Goal: Task Accomplishment & Management: Use online tool/utility

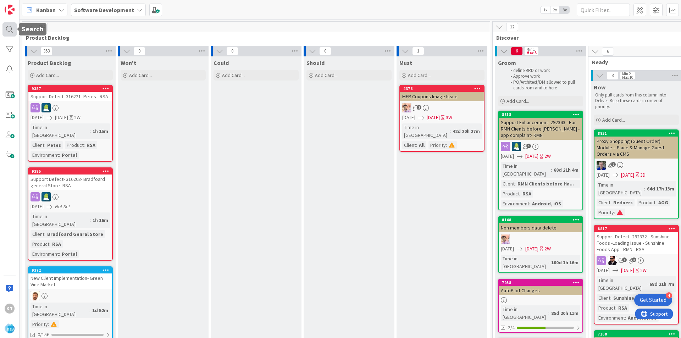
click at [11, 31] on div at bounding box center [9, 29] width 14 height 14
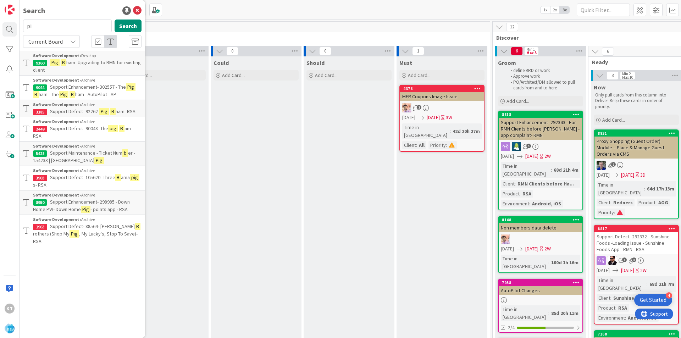
type input "p"
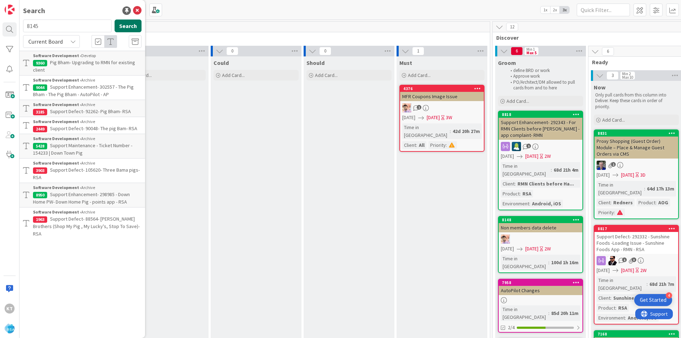
type input "8145"
click at [126, 27] on button "Search" at bounding box center [128, 25] width 27 height 13
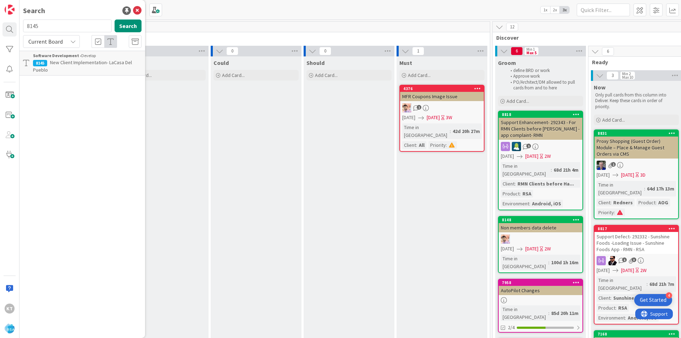
click at [55, 61] on span "New Client Implementation- LaCasa Del Pueblo" at bounding box center [82, 66] width 99 height 14
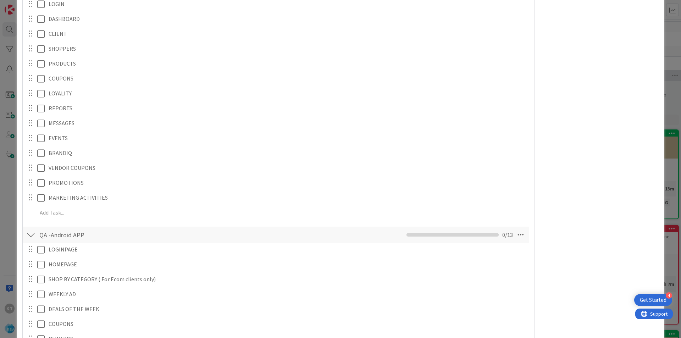
scroll to position [2411, 0]
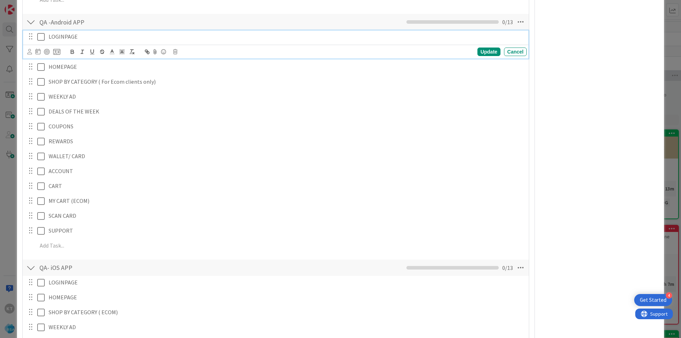
click at [44, 38] on icon at bounding box center [40, 37] width 7 height 9
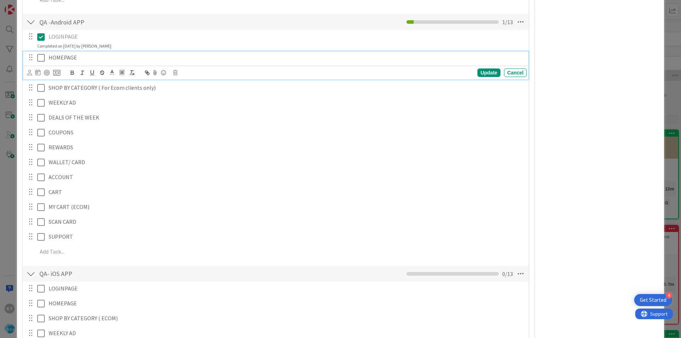
click at [43, 60] on icon at bounding box center [40, 58] width 7 height 9
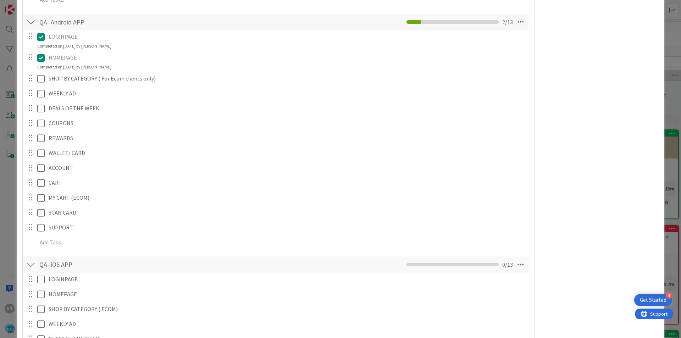
click at [41, 57] on icon at bounding box center [40, 58] width 7 height 9
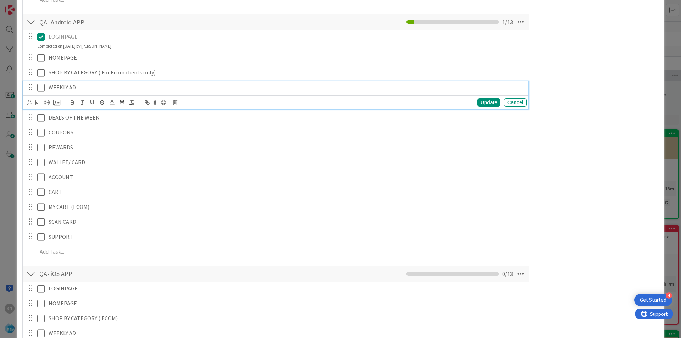
click at [40, 102] on div "WEEKLY AD Update Cancel" at bounding box center [275, 95] width 505 height 28
click at [39, 85] on icon at bounding box center [40, 87] width 7 height 9
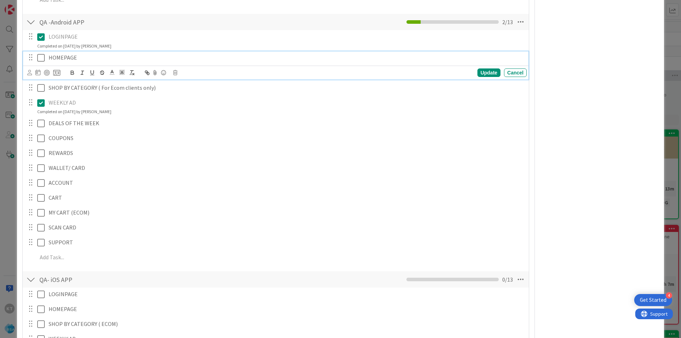
click at [40, 58] on icon at bounding box center [40, 58] width 7 height 9
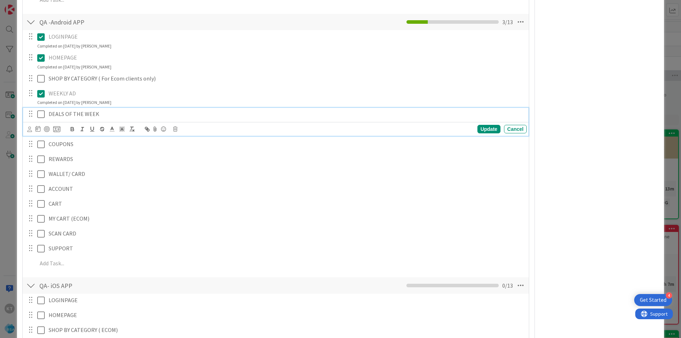
click at [40, 112] on icon at bounding box center [40, 114] width 7 height 9
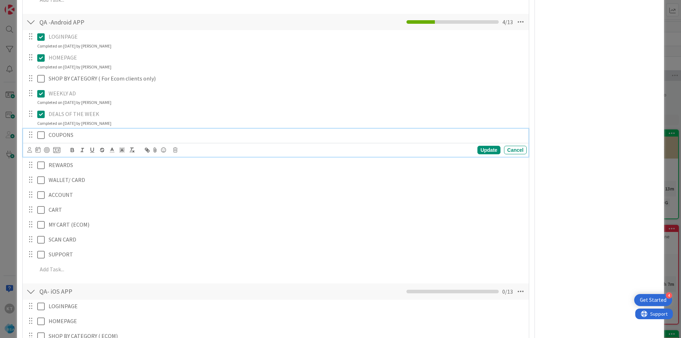
click at [39, 132] on icon at bounding box center [40, 135] width 7 height 9
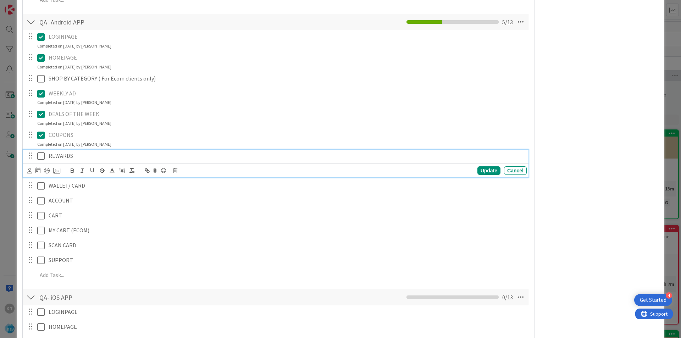
click at [42, 154] on icon at bounding box center [40, 156] width 7 height 9
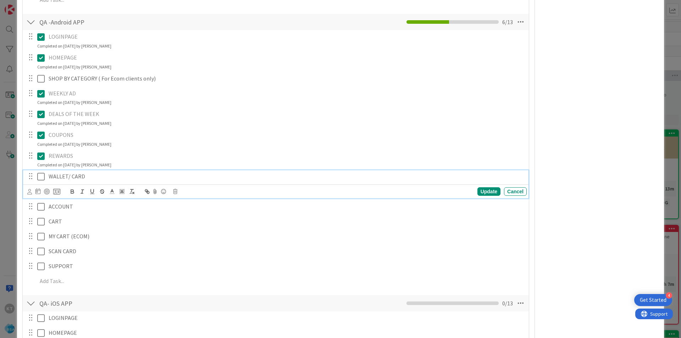
click at [42, 177] on icon at bounding box center [40, 176] width 7 height 9
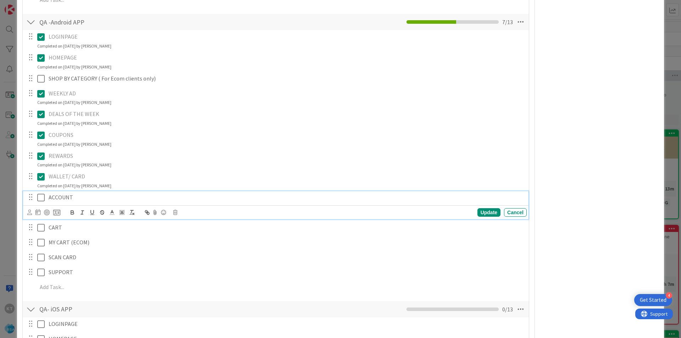
click at [41, 197] on icon at bounding box center [40, 197] width 7 height 9
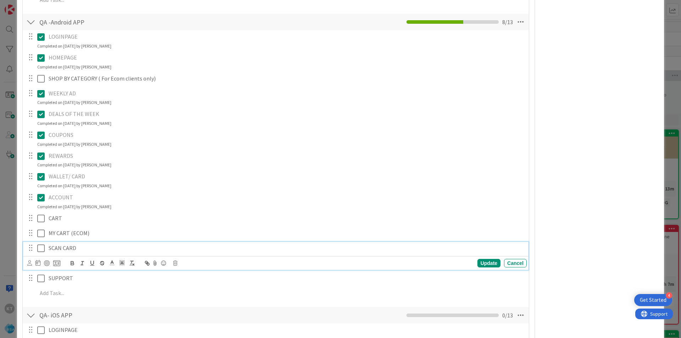
click at [42, 248] on icon at bounding box center [40, 248] width 7 height 9
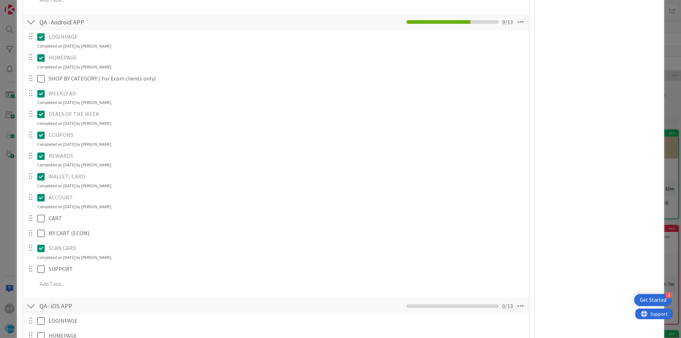
scroll to position [2482, 0]
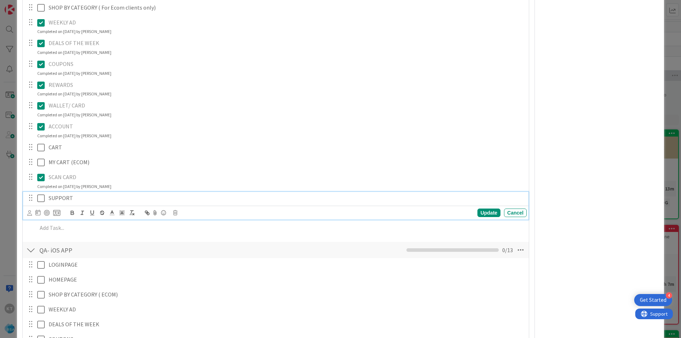
click at [40, 197] on icon at bounding box center [40, 198] width 7 height 9
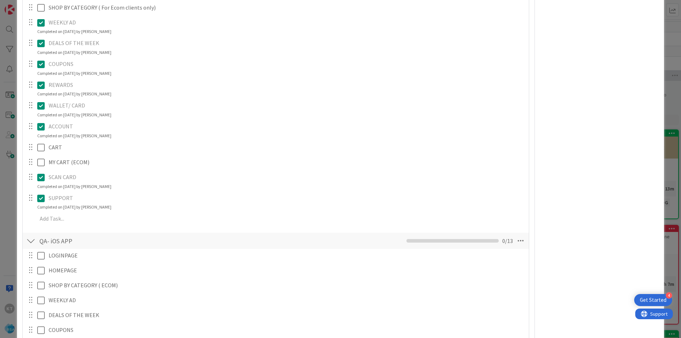
scroll to position [2623, 0]
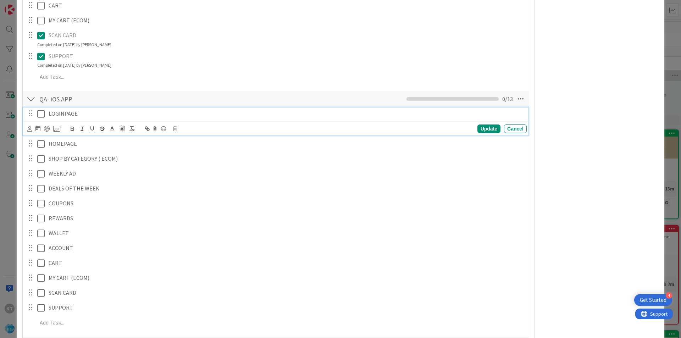
click at [41, 116] on icon at bounding box center [40, 114] width 7 height 9
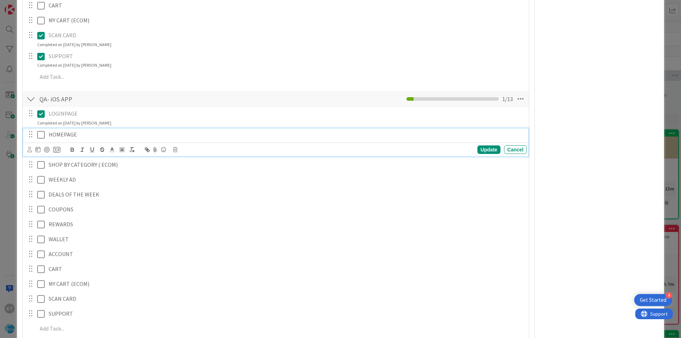
click at [40, 132] on icon at bounding box center [40, 134] width 7 height 9
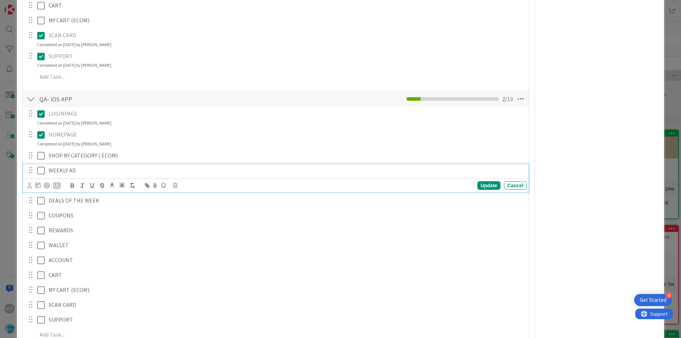
click at [41, 168] on icon at bounding box center [40, 170] width 7 height 9
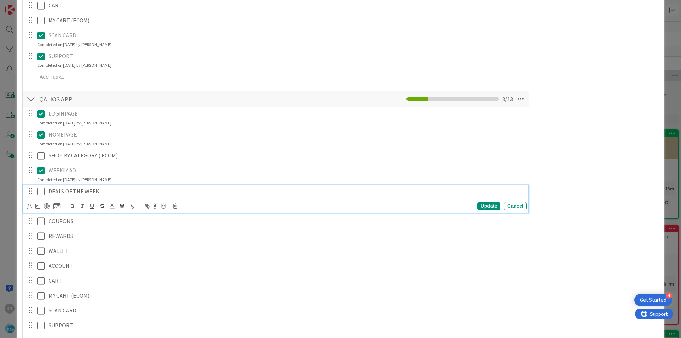
click at [39, 192] on icon at bounding box center [40, 191] width 7 height 9
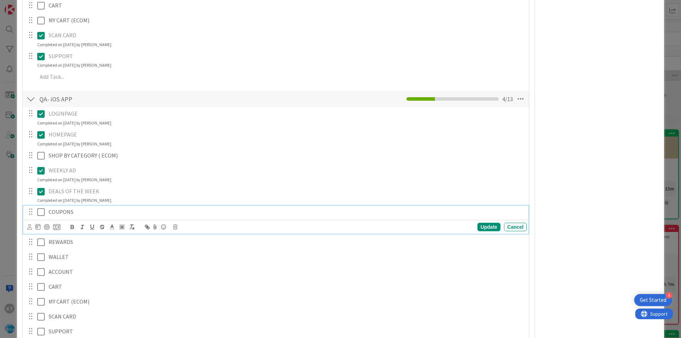
click at [41, 212] on icon at bounding box center [40, 212] width 7 height 9
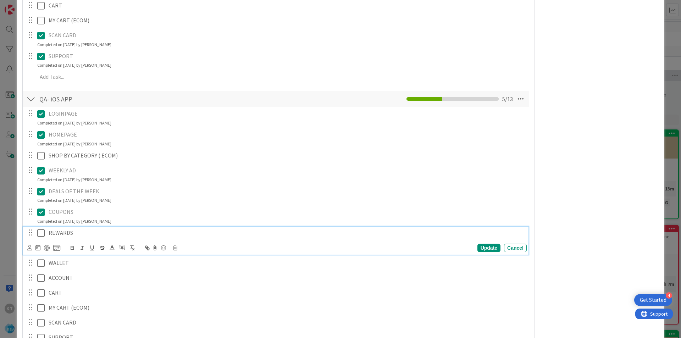
click at [42, 234] on icon at bounding box center [40, 233] width 7 height 9
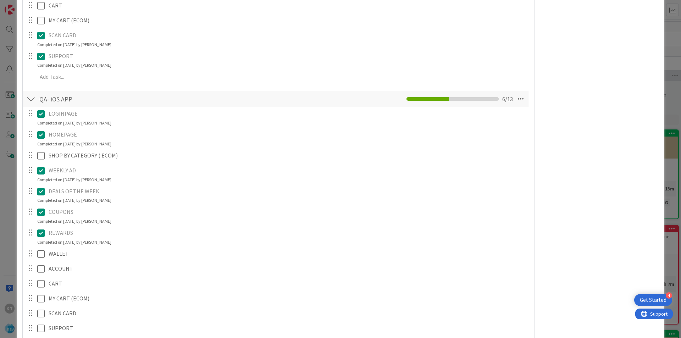
scroll to position [2730, 0]
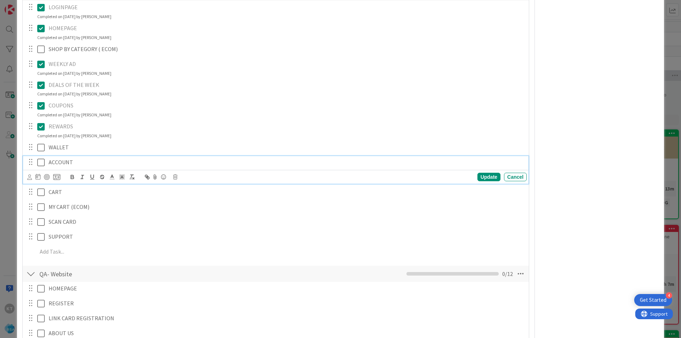
click at [41, 163] on icon at bounding box center [40, 162] width 7 height 9
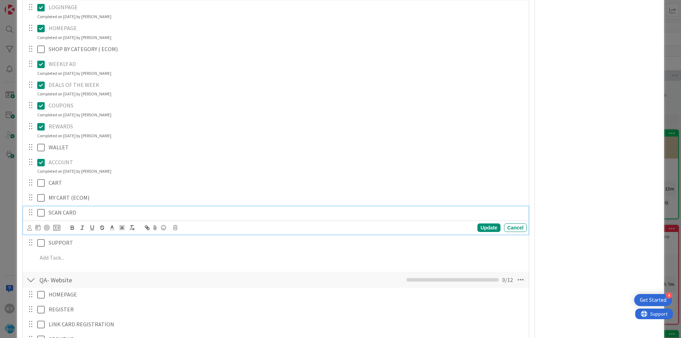
click at [42, 213] on icon at bounding box center [40, 212] width 7 height 9
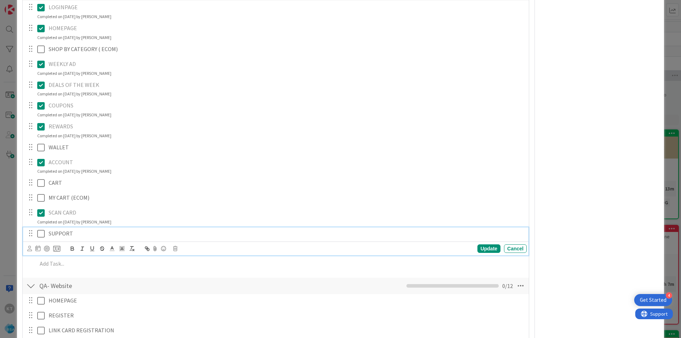
click at [40, 231] on icon at bounding box center [40, 233] width 7 height 9
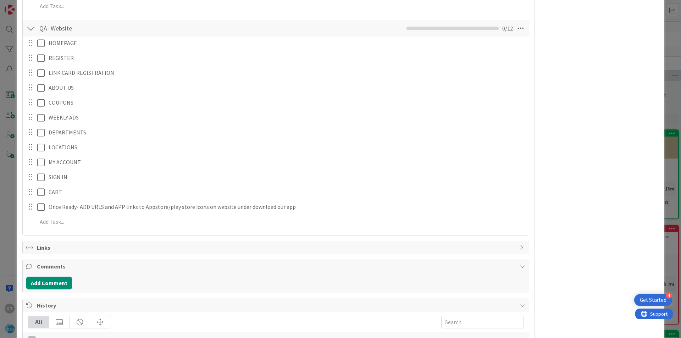
scroll to position [3120, 0]
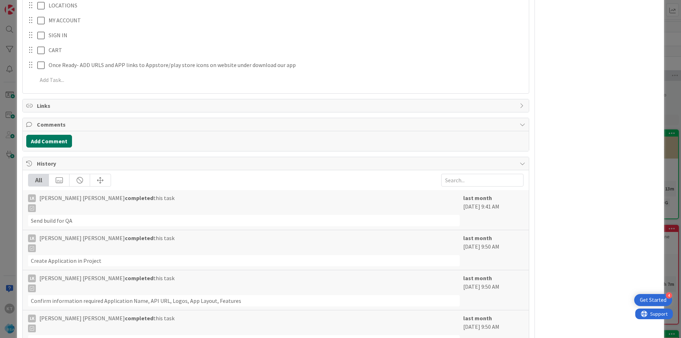
click at [47, 143] on button "Add Comment" at bounding box center [49, 141] width 46 height 13
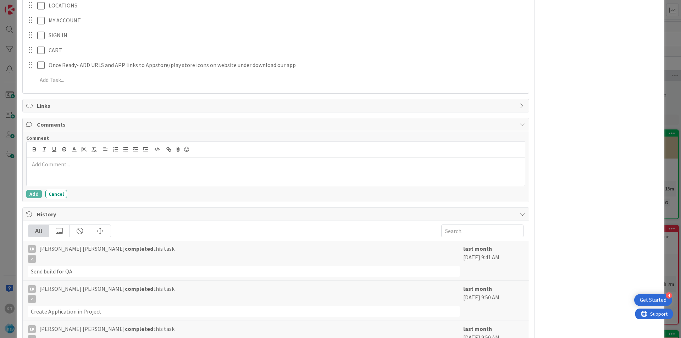
click at [70, 165] on p at bounding box center [275, 164] width 492 height 8
click at [80, 163] on p "Approved builds as recieved." at bounding box center [275, 164] width 492 height 8
click at [87, 166] on p "Approved builds as recieved." at bounding box center [275, 164] width 492 height 8
click at [105, 170] on div "Approved builds as received." at bounding box center [276, 171] width 498 height 28
click at [35, 197] on button "Add" at bounding box center [34, 194] width 16 height 9
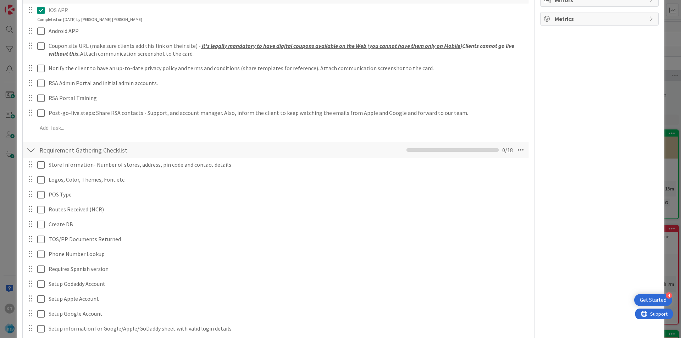
scroll to position [0, 0]
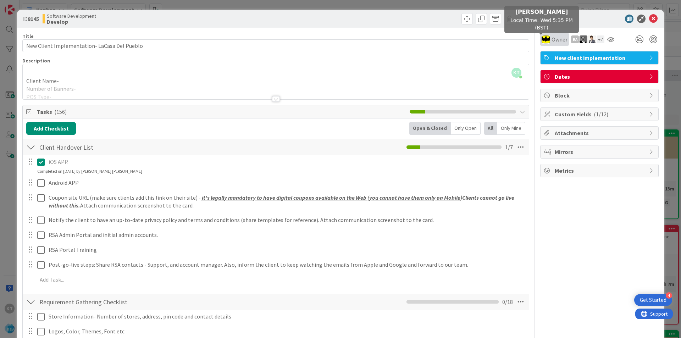
click at [543, 41] on img at bounding box center [545, 39] width 9 height 9
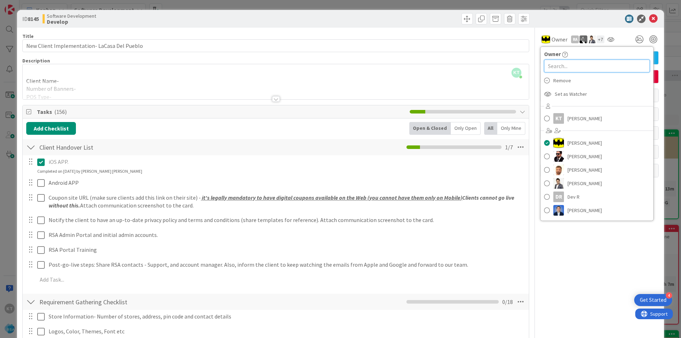
click at [565, 62] on input "text" at bounding box center [597, 66] width 106 height 13
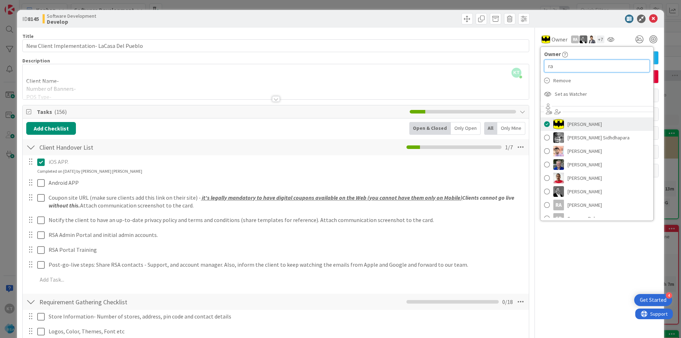
type input "ra"
click at [544, 124] on span at bounding box center [547, 124] width 6 height 11
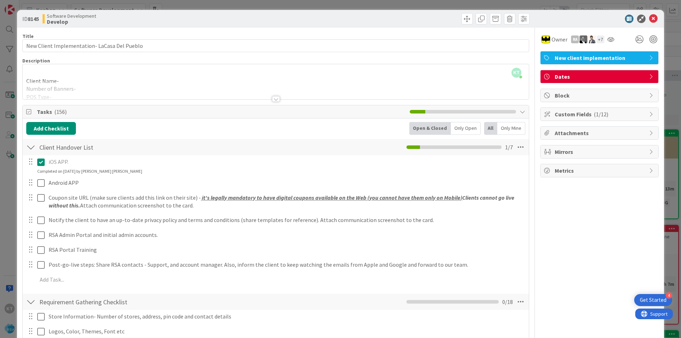
click at [551, 41] on span "Owner" at bounding box center [559, 39] width 16 height 9
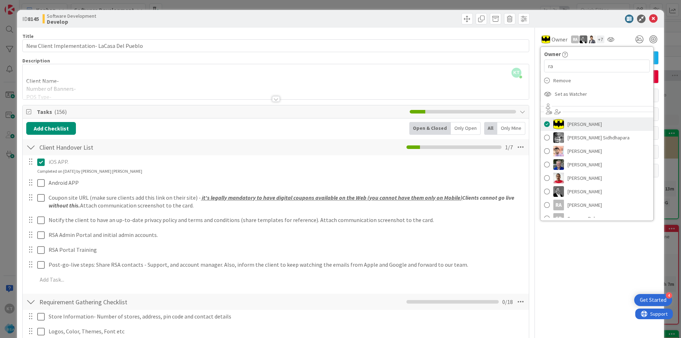
click at [544, 123] on span at bounding box center [547, 124] width 6 height 11
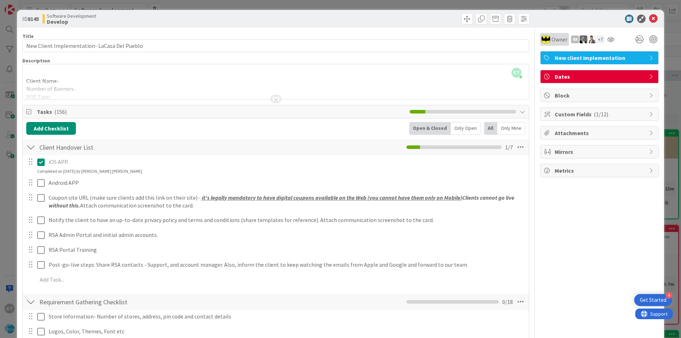
click at [551, 40] on span "Owner" at bounding box center [559, 39] width 16 height 9
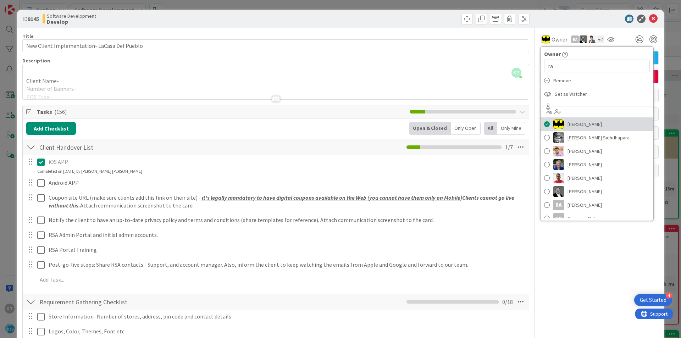
click at [570, 122] on span "[PERSON_NAME]" at bounding box center [584, 124] width 34 height 11
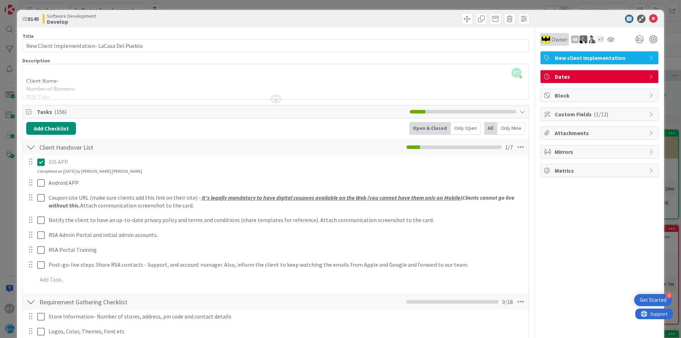
click at [551, 39] on span "Owner" at bounding box center [559, 39] width 16 height 9
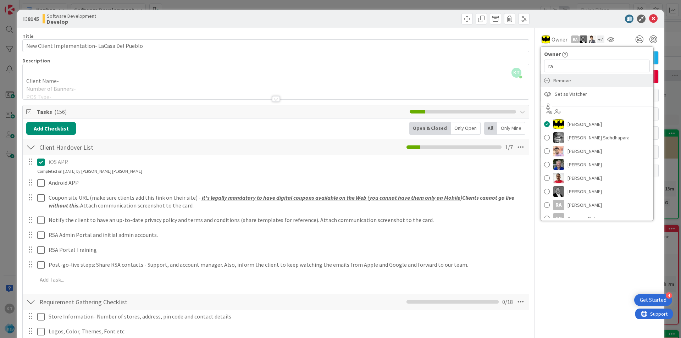
click at [544, 79] on icon at bounding box center [547, 80] width 6 height 11
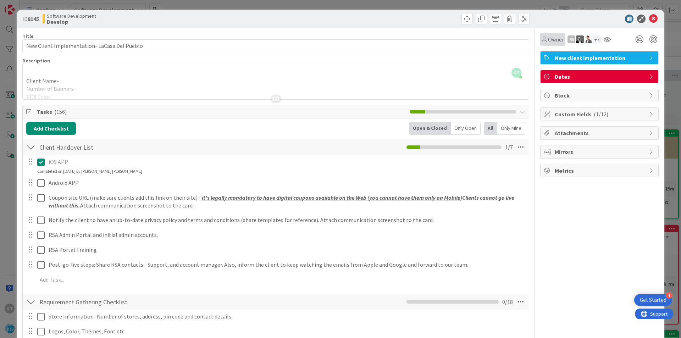
click at [548, 39] on span "Owner" at bounding box center [556, 39] width 16 height 9
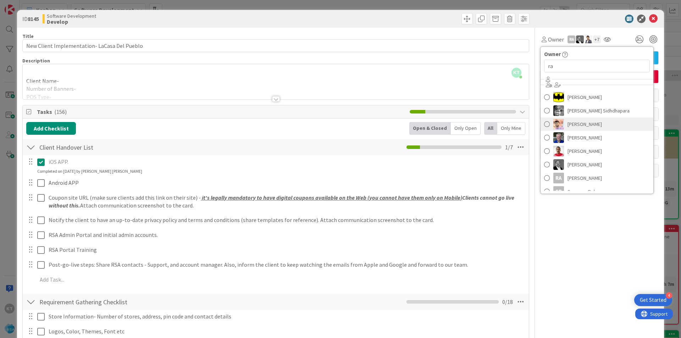
click at [567, 122] on span "[PERSON_NAME]" at bounding box center [584, 124] width 34 height 11
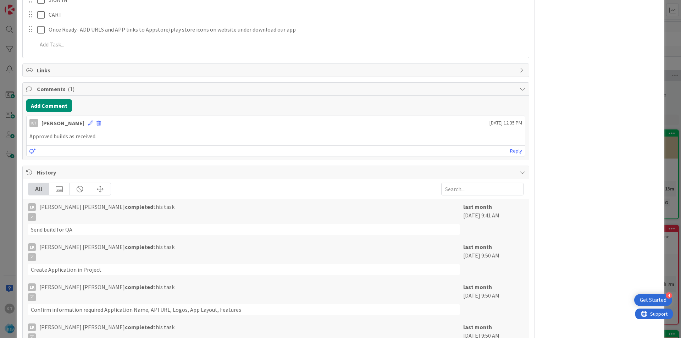
scroll to position [3236, 0]
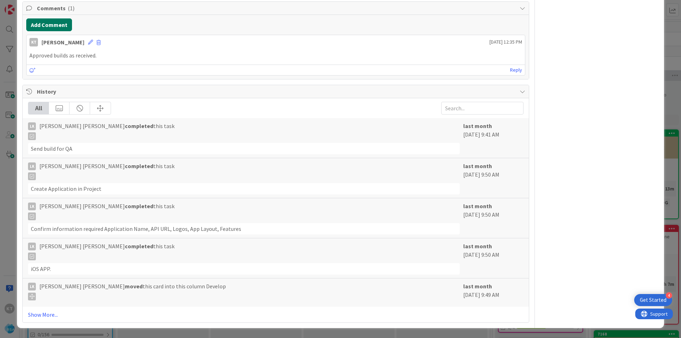
click at [33, 24] on button "Add Comment" at bounding box center [49, 24] width 46 height 13
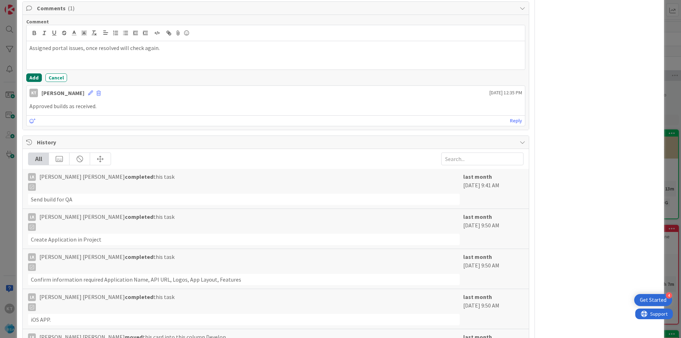
click at [35, 78] on button "Add" at bounding box center [34, 77] width 16 height 9
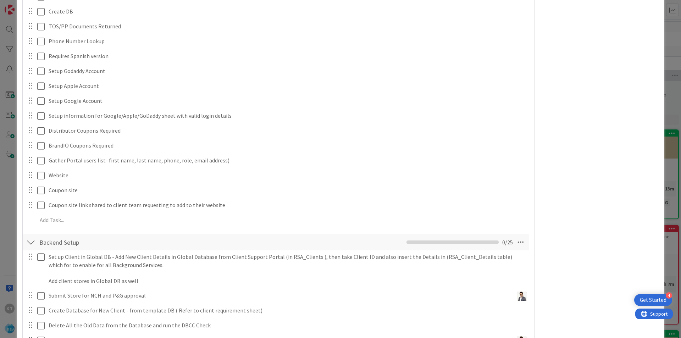
scroll to position [0, 0]
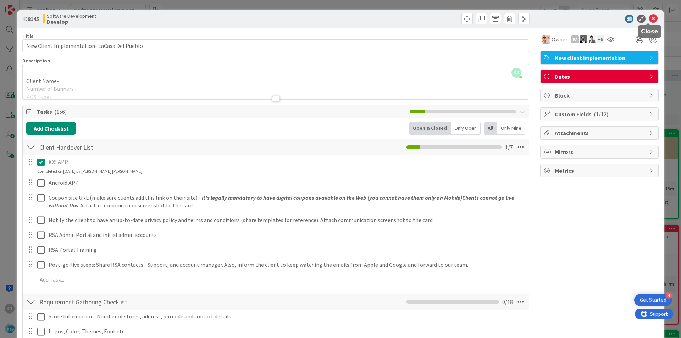
click at [649, 18] on icon at bounding box center [653, 19] width 9 height 9
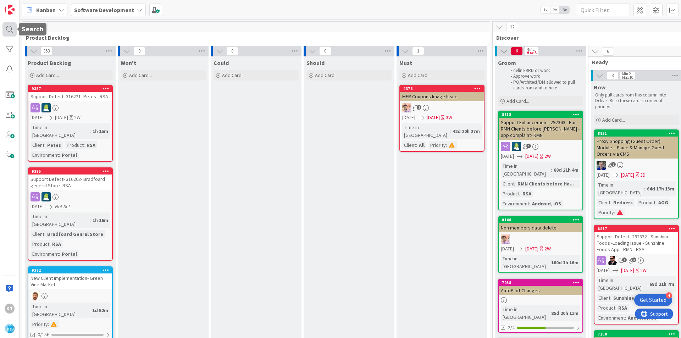
click at [9, 30] on div at bounding box center [9, 29] width 14 height 14
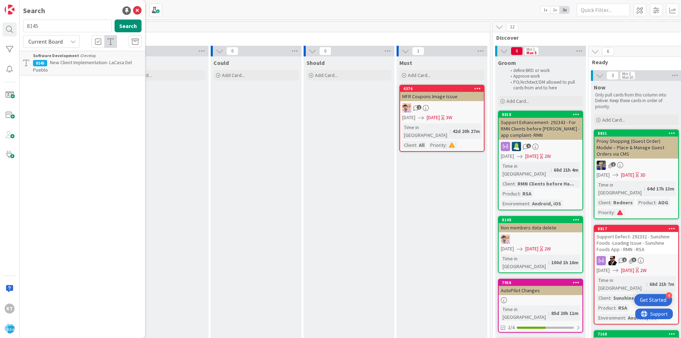
click at [71, 64] on span "New Client Implementation- LaCasa Del Pueblo" at bounding box center [82, 66] width 99 height 14
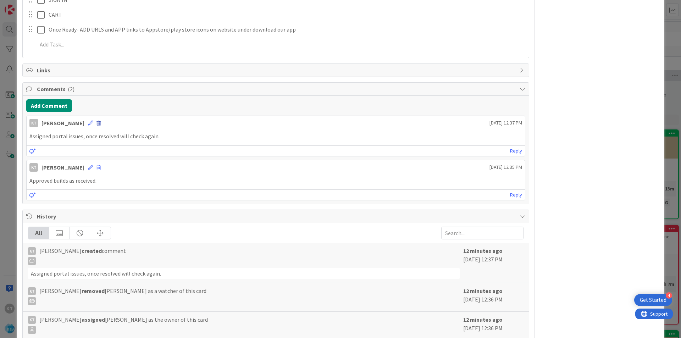
click at [101, 124] on span at bounding box center [98, 123] width 4 height 5
click at [70, 160] on button "Cancel" at bounding box center [59, 156] width 27 height 13
click at [93, 124] on icon at bounding box center [90, 123] width 5 height 5
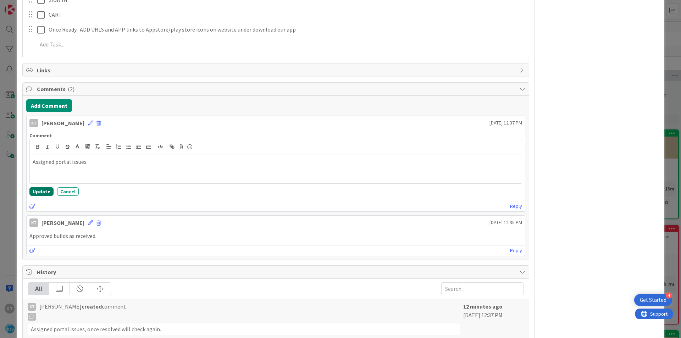
click at [41, 191] on button "Update" at bounding box center [41, 191] width 24 height 9
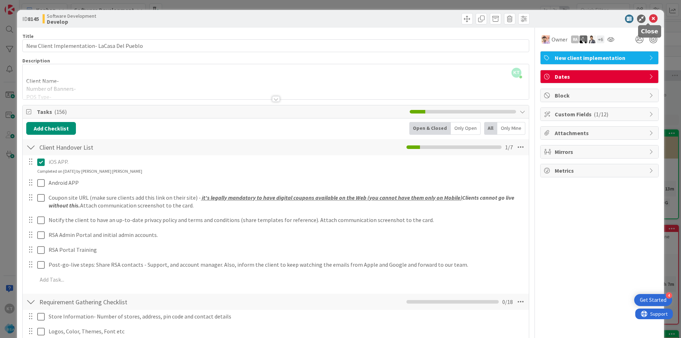
click at [649, 18] on icon at bounding box center [653, 19] width 9 height 9
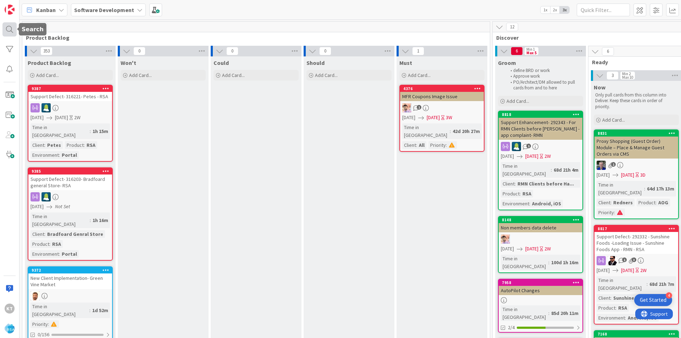
click at [3, 30] on div at bounding box center [9, 29] width 14 height 14
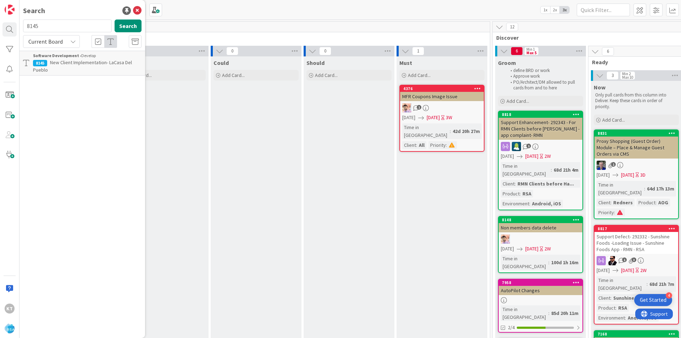
click at [61, 62] on span "New Client Implementation- LaCasa Del Pueblo" at bounding box center [82, 66] width 99 height 14
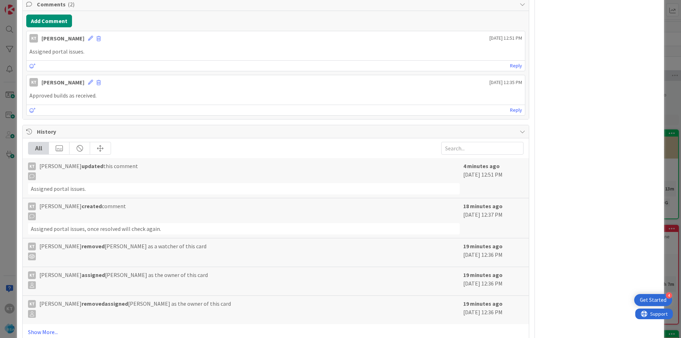
scroll to position [3201, 0]
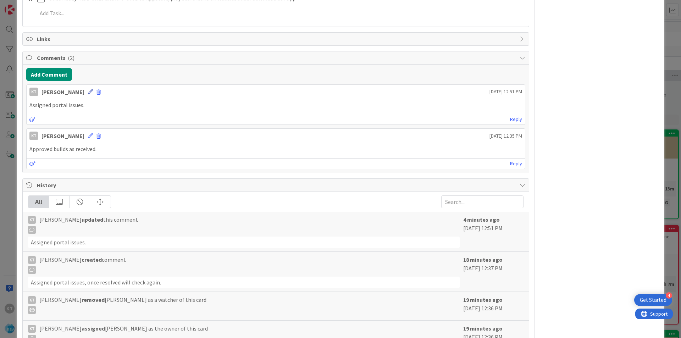
click at [93, 90] on icon at bounding box center [90, 91] width 5 height 5
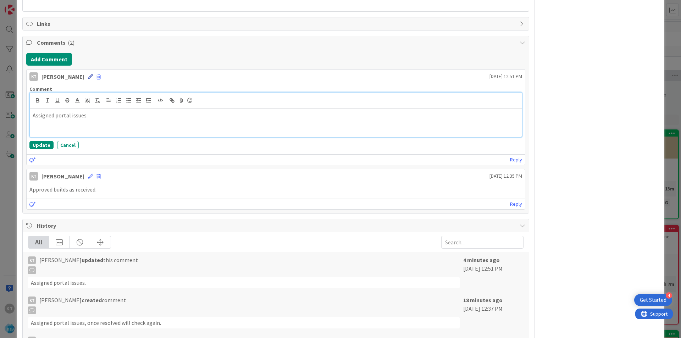
scroll to position [3186, 0]
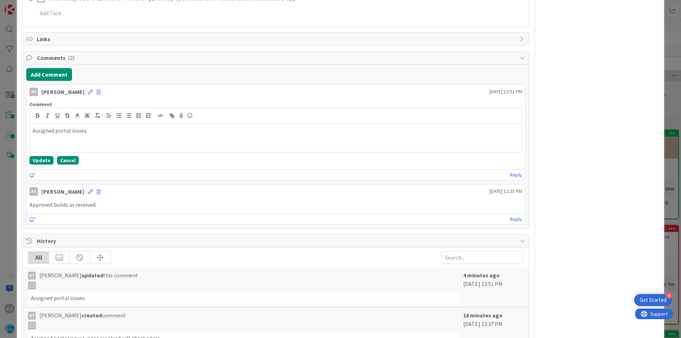
click at [69, 157] on button "Cancel" at bounding box center [68, 160] width 22 height 9
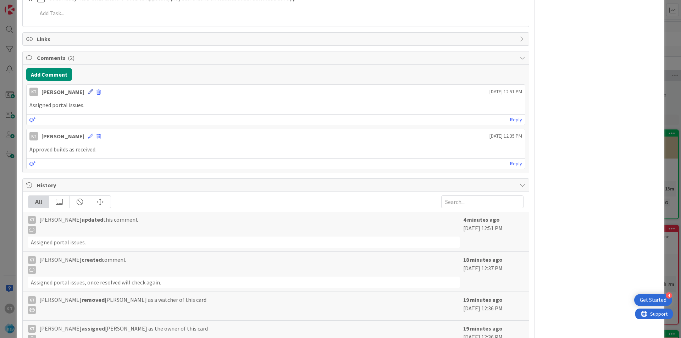
click at [93, 92] on icon at bounding box center [90, 91] width 5 height 5
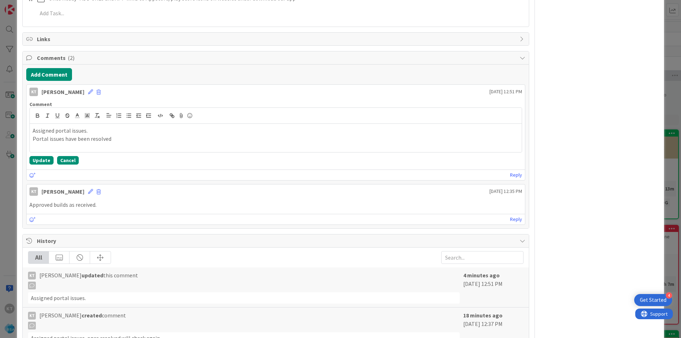
click at [67, 161] on button "Cancel" at bounding box center [68, 160] width 22 height 9
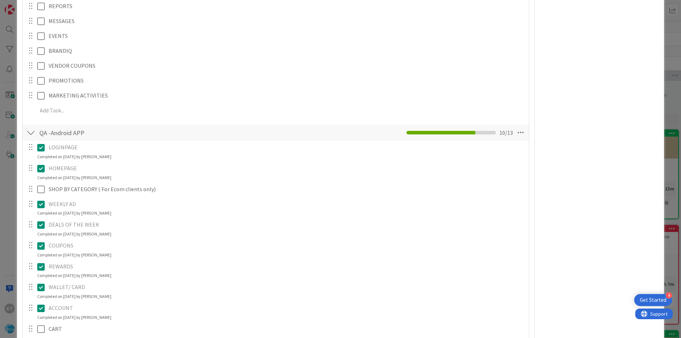
scroll to position [2761, 0]
